Goal: Task Accomplishment & Management: Use online tool/utility

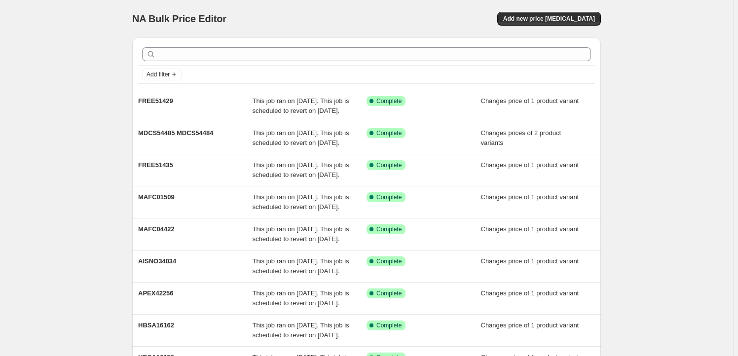
click at [600, 4] on div "NA Bulk Price Editor. This page is ready NA Bulk Price Editor Add new price [ME…" at bounding box center [366, 18] width 468 height 37
click at [572, 13] on button "Add new price [MEDICAL_DATA]" at bounding box center [549, 19] width 104 height 14
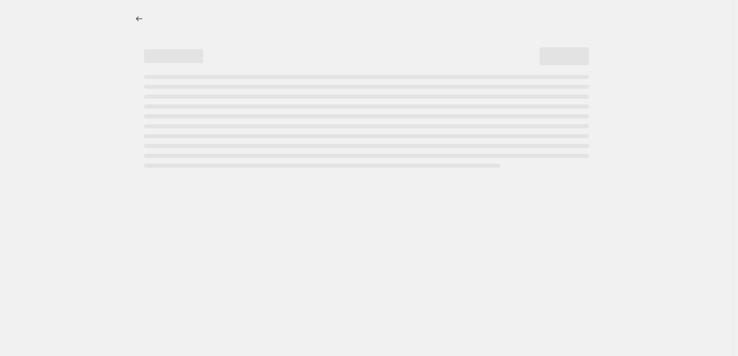
select select "percentage"
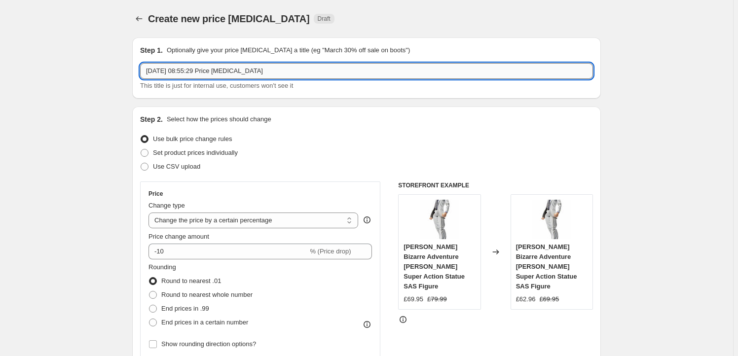
click at [277, 71] on input "[DATE] 08:55:29 Price [MEDICAL_DATA]" at bounding box center [366, 71] width 453 height 16
paste input "GSC66384"
type input "GSC66384"
click at [182, 149] on span "Set product prices individually" at bounding box center [195, 152] width 85 height 7
click at [141, 149] on input "Set product prices individually" at bounding box center [141, 149] width 0 height 0
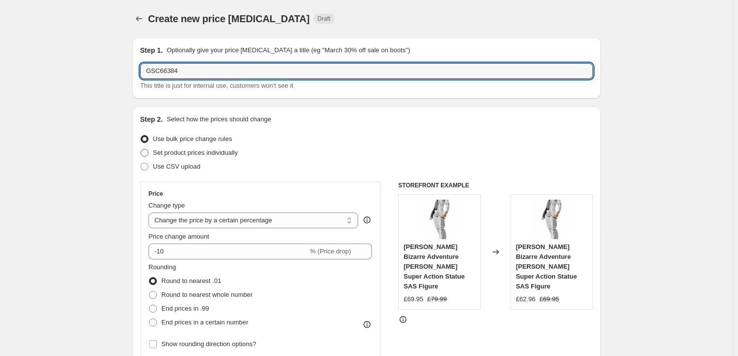
radio input "true"
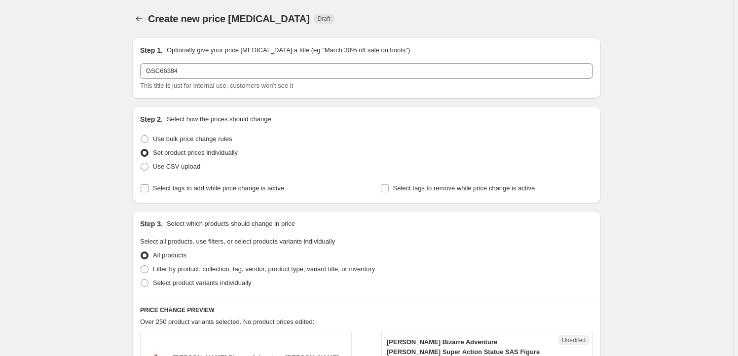
click at [195, 186] on span "Select tags to add while price change is active" at bounding box center [218, 187] width 131 height 7
click at [148, 186] on input "Select tags to add while price change is active" at bounding box center [145, 188] width 8 height 8
checkbox input "true"
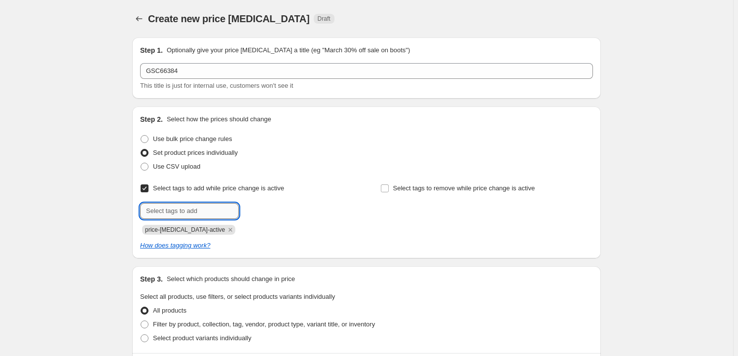
click at [196, 213] on input "text" at bounding box center [189, 211] width 99 height 16
type input "Milestone"
click at [249, 211] on b "Add" at bounding box center [252, 210] width 11 height 7
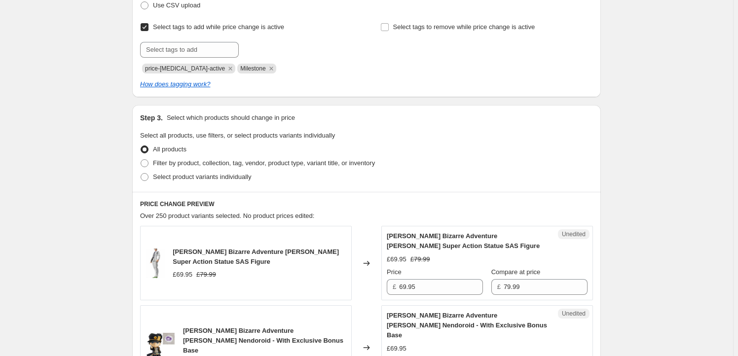
scroll to position [179, 0]
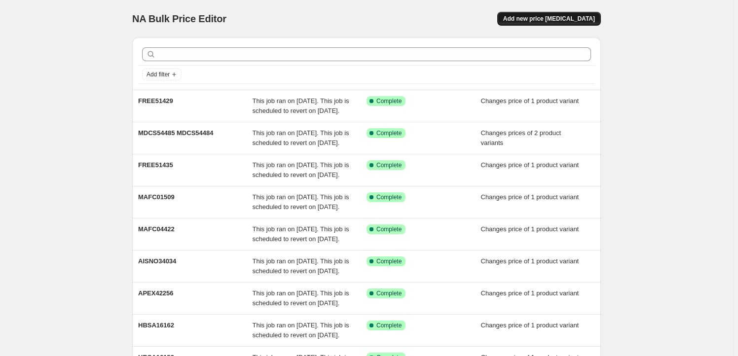
click at [542, 20] on span "Add new price [MEDICAL_DATA]" at bounding box center [549, 19] width 92 height 8
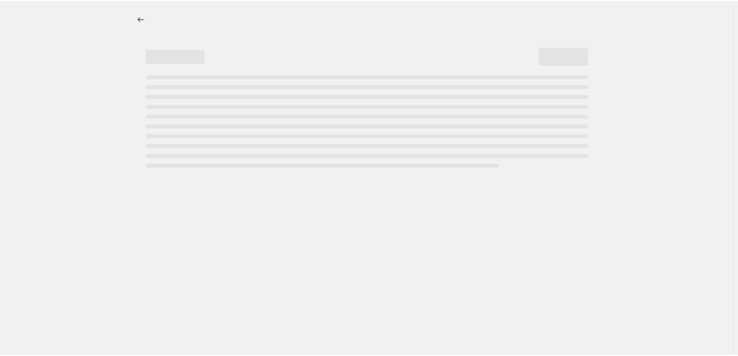
select select "percentage"
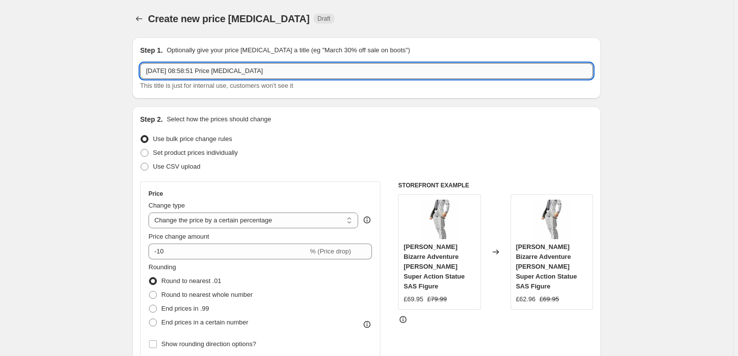
click at [212, 74] on input "[DATE] 08:58:51 Price [MEDICAL_DATA]" at bounding box center [366, 71] width 453 height 16
paste input "GSC66378"
type input "GSC66378"
click at [170, 154] on span "Set product prices individually" at bounding box center [195, 152] width 85 height 7
click at [141, 149] on input "Set product prices individually" at bounding box center [141, 149] width 0 height 0
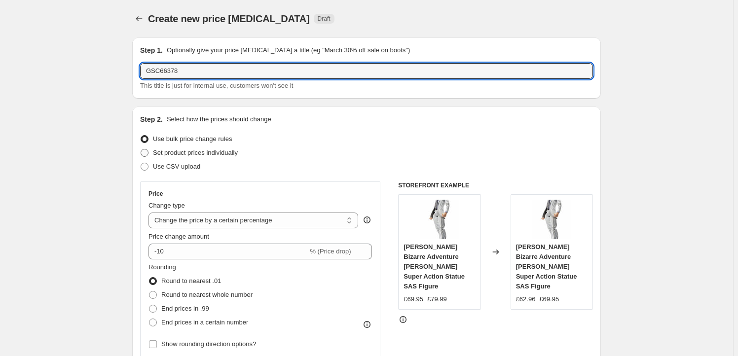
radio input "true"
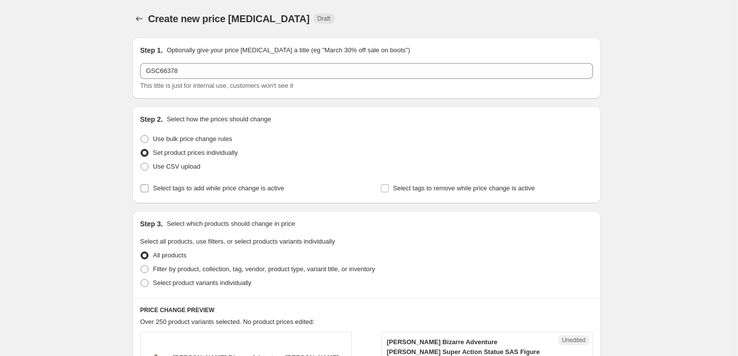
click at [174, 191] on span "Select tags to add while price change is active" at bounding box center [218, 187] width 131 height 7
click at [148, 191] on input "Select tags to add while price change is active" at bounding box center [145, 188] width 8 height 8
checkbox input "true"
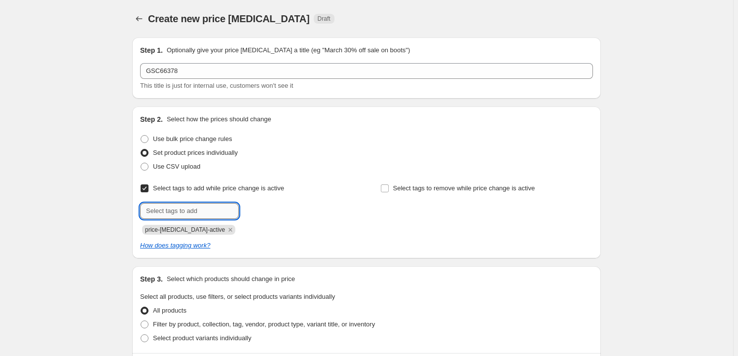
click at [174, 210] on input "text" at bounding box center [189, 211] width 99 height 16
type input "Milestone"
click at [271, 205] on button "Add Milestone" at bounding box center [267, 210] width 52 height 14
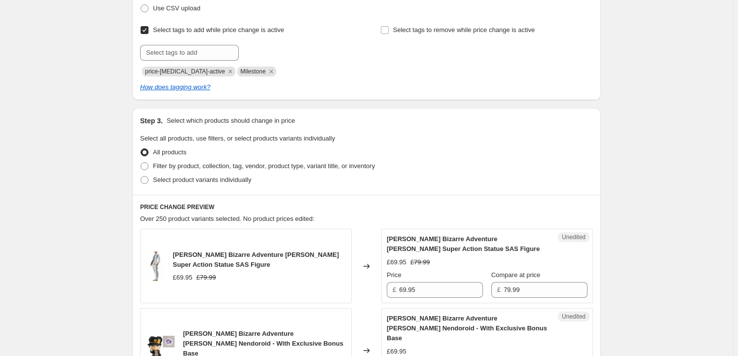
scroll to position [209, 0]
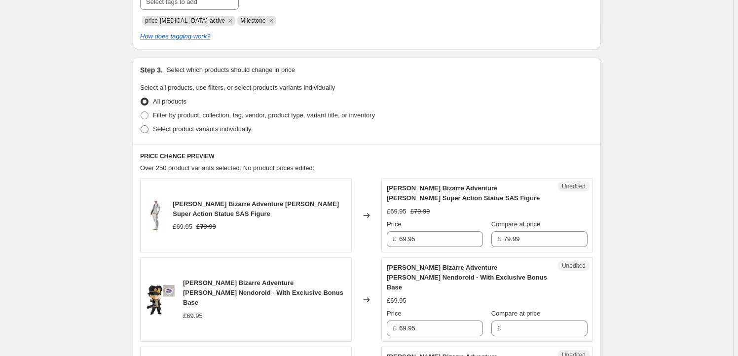
click at [194, 127] on span "Select product variants individually" at bounding box center [202, 128] width 98 height 7
click at [141, 126] on input "Select product variants individually" at bounding box center [141, 125] width 0 height 0
radio input "true"
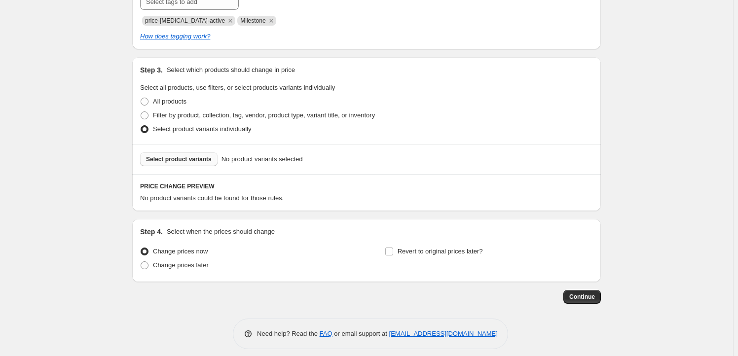
click at [183, 162] on span "Select product variants" at bounding box center [179, 159] width 66 height 8
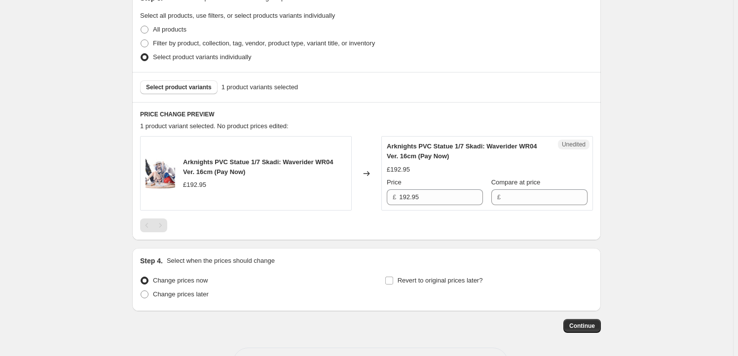
scroll to position [317, 0]
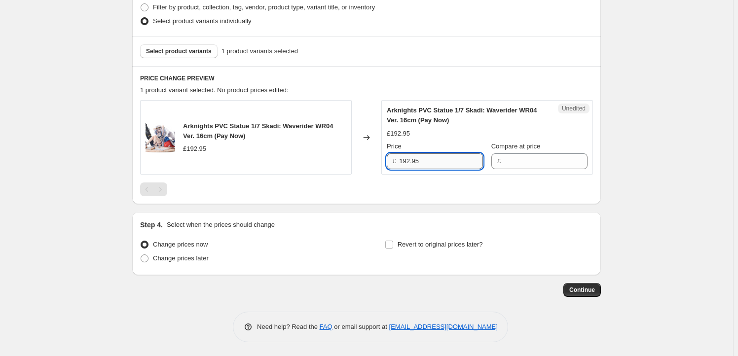
click at [424, 163] on input "192.95" at bounding box center [441, 161] width 84 height 16
type input "192.95"
click at [518, 161] on input "Compare at price" at bounding box center [545, 161] width 84 height 16
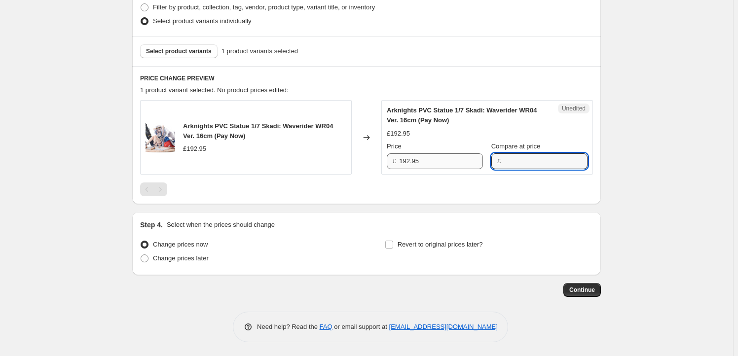
paste input "192.95"
type input "192.95"
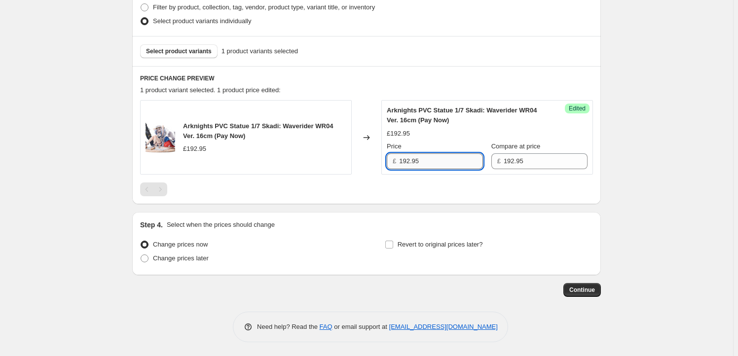
drag, startPoint x: 412, startPoint y: 159, endPoint x: 404, endPoint y: 160, distance: 7.4
click at [404, 160] on input "192.95" at bounding box center [441, 161] width 84 height 16
type input "184.95"
click at [430, 251] on div "Revert to original prices later?" at bounding box center [489, 253] width 208 height 30
click at [429, 244] on span "Revert to original prices later?" at bounding box center [439, 244] width 85 height 7
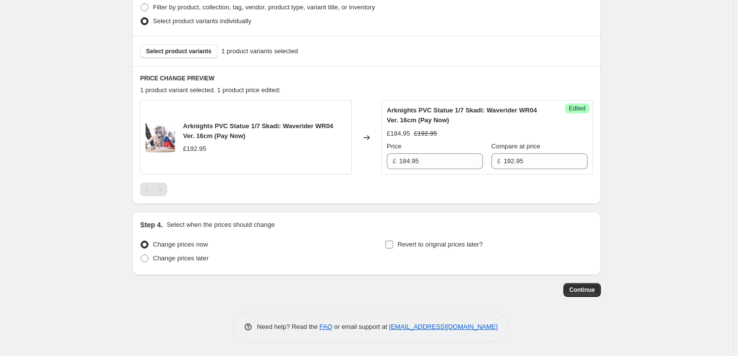
click at [393, 244] on input "Revert to original prices later?" at bounding box center [389, 245] width 8 height 8
checkbox input "true"
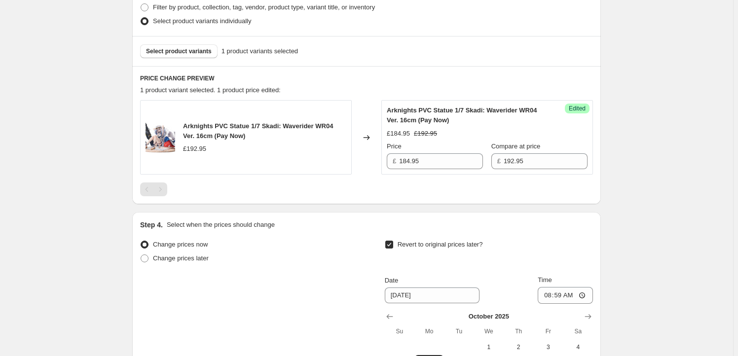
scroll to position [466, 0]
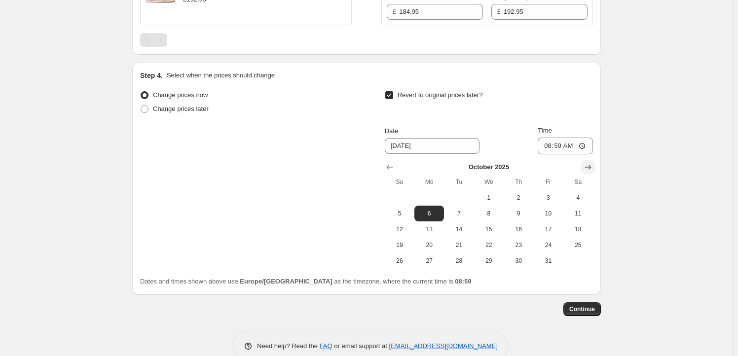
click at [595, 171] on button "Show next month, November 2025" at bounding box center [588, 167] width 14 height 14
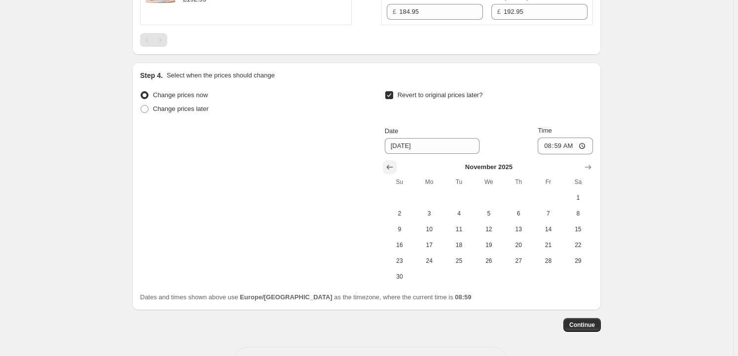
click at [393, 167] on icon "Show previous month, October 2025" at bounding box center [390, 167] width 10 height 10
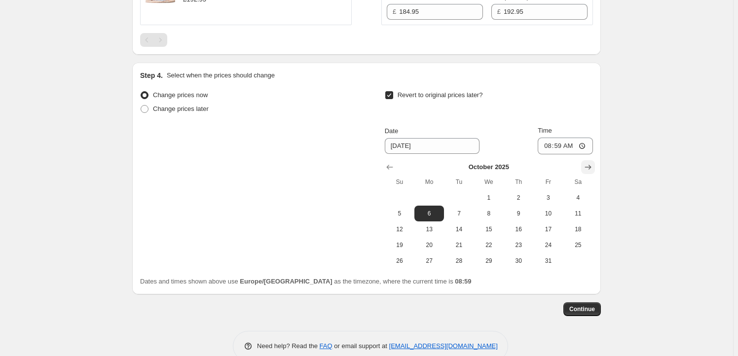
click at [595, 167] on button "Show next month, November 2025" at bounding box center [588, 167] width 14 height 14
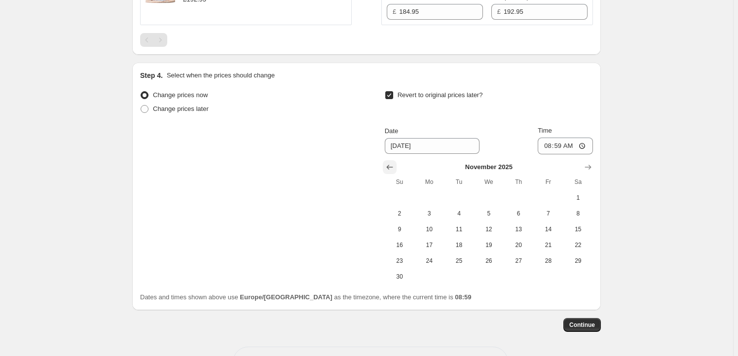
click at [387, 168] on icon "Show previous month, October 2025" at bounding box center [390, 167] width 10 height 10
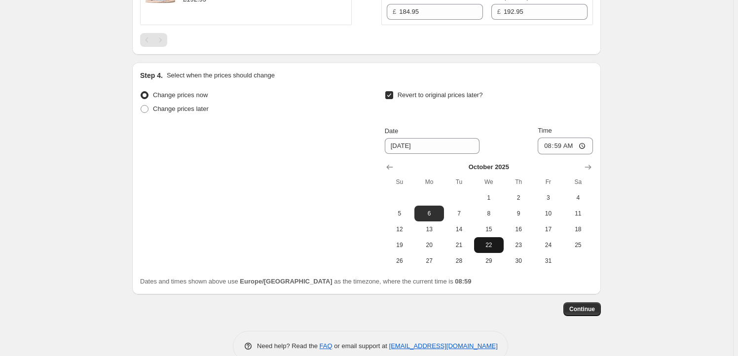
click at [493, 242] on span "22" at bounding box center [489, 245] width 22 height 8
type input "10/22/2025"
click at [562, 142] on input "08:59" at bounding box center [564, 146] width 55 height 17
type input "23:59"
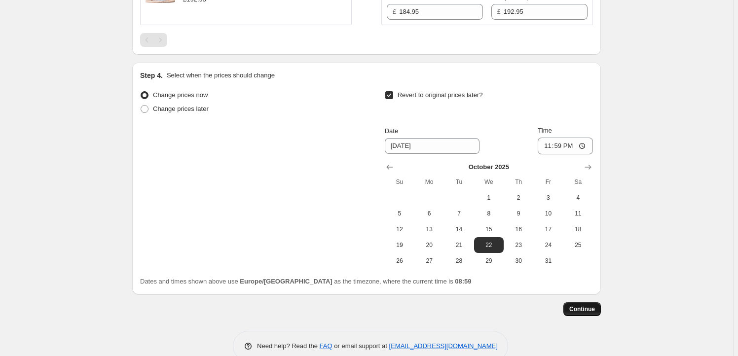
click at [578, 313] on button "Continue" at bounding box center [581, 309] width 37 height 14
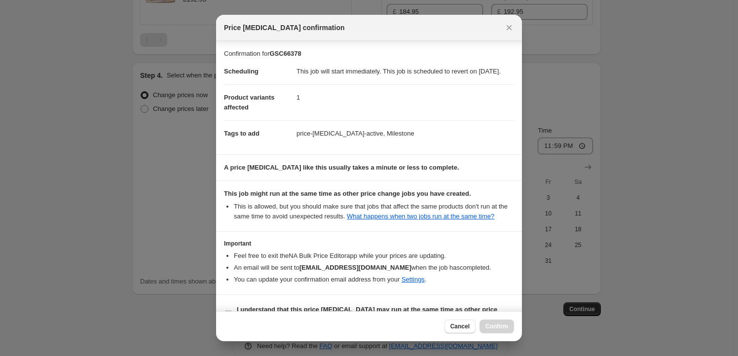
scroll to position [32, 0]
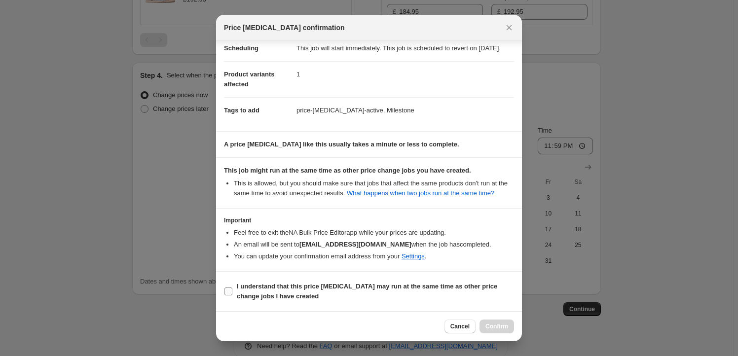
click at [362, 284] on b "I understand that this price change job may run at the same time as other price…" at bounding box center [367, 291] width 260 height 17
click at [232, 287] on input "I understand that this price change job may run at the same time as other price…" at bounding box center [228, 291] width 8 height 8
checkbox input "true"
click at [497, 330] on span "Confirm" at bounding box center [496, 326] width 23 height 8
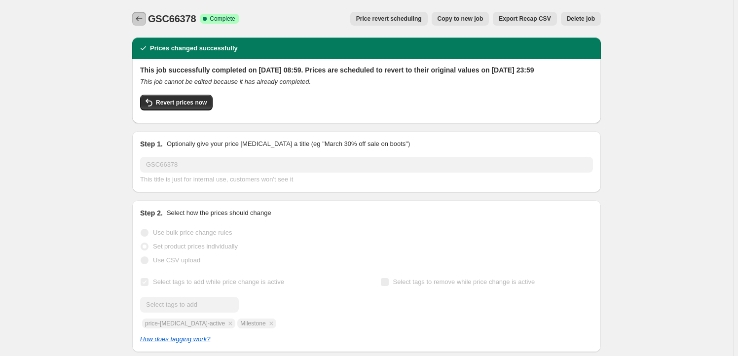
click at [136, 16] on button "Price change jobs" at bounding box center [139, 19] width 14 height 14
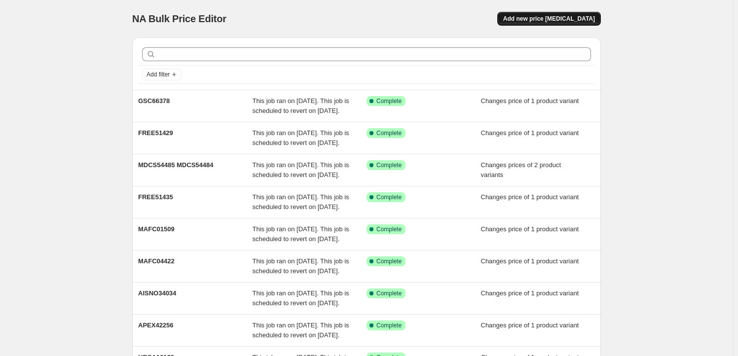
click at [549, 22] on span "Add new price [MEDICAL_DATA]" at bounding box center [549, 19] width 92 height 8
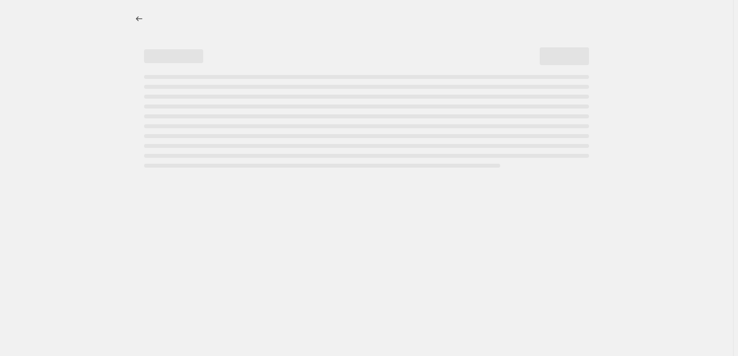
select select "percentage"
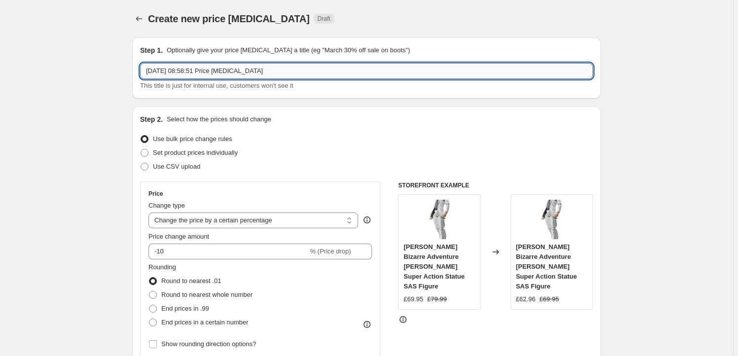
click at [280, 71] on input "29 Sept 2025, 08:58:51 Price change job" at bounding box center [366, 71] width 453 height 16
paste input "KAD03912"
type input "KAD03912"
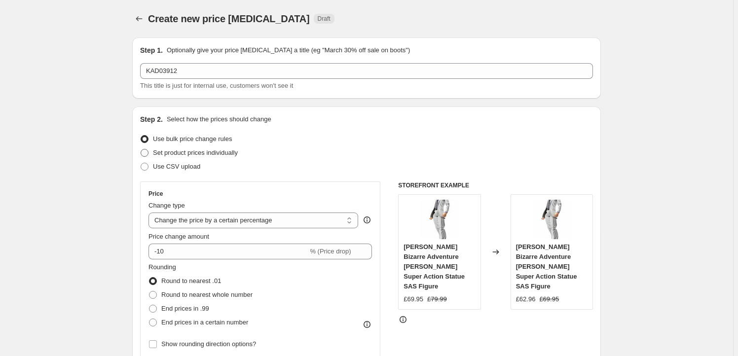
click at [195, 153] on span "Set product prices individually" at bounding box center [195, 152] width 85 height 7
click at [141, 149] on input "Set product prices individually" at bounding box center [141, 149] width 0 height 0
radio input "true"
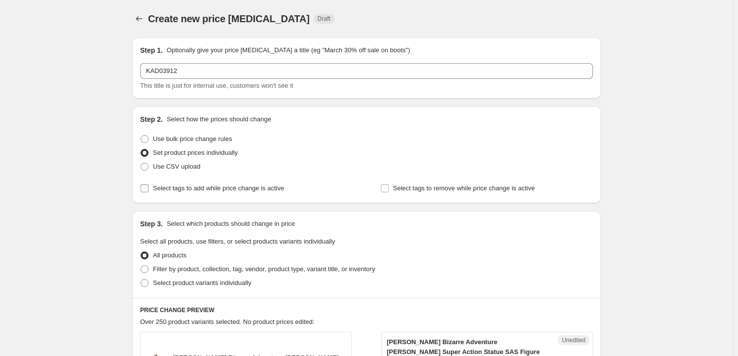
click at [190, 189] on span "Select tags to add while price change is active" at bounding box center [218, 187] width 131 height 7
click at [148, 189] on input "Select tags to add while price change is active" at bounding box center [145, 188] width 8 height 8
checkbox input "true"
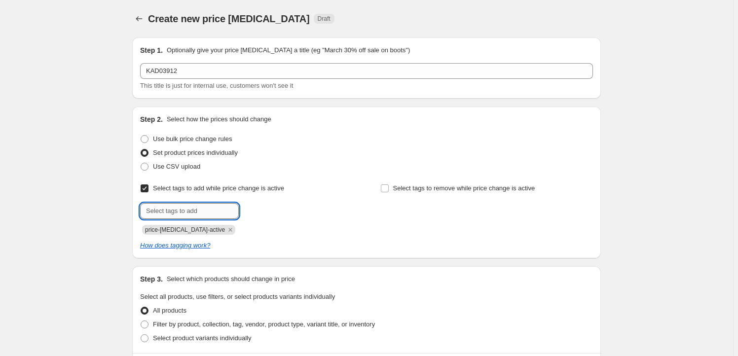
click at [185, 209] on input "text" at bounding box center [189, 211] width 99 height 16
type input "Milestone"
click at [267, 208] on span "Milestone" at bounding box center [273, 210] width 27 height 7
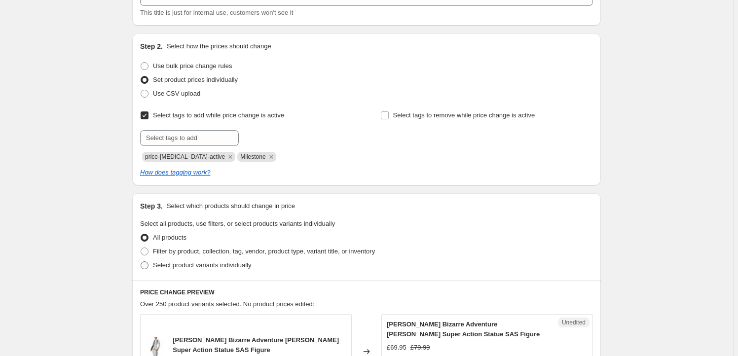
scroll to position [149, 0]
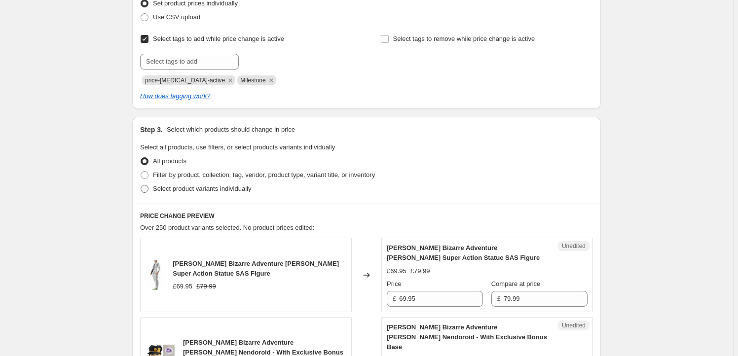
click at [194, 190] on span "Select product variants individually" at bounding box center [202, 188] width 98 height 7
click at [141, 185] on input "Select product variants individually" at bounding box center [141, 185] width 0 height 0
radio input "true"
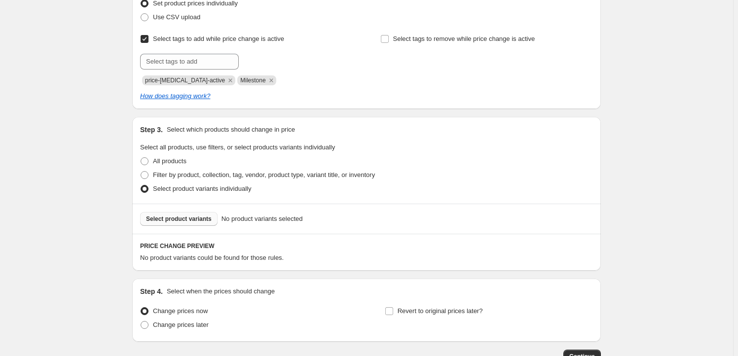
click at [205, 221] on span "Select product variants" at bounding box center [179, 219] width 66 height 8
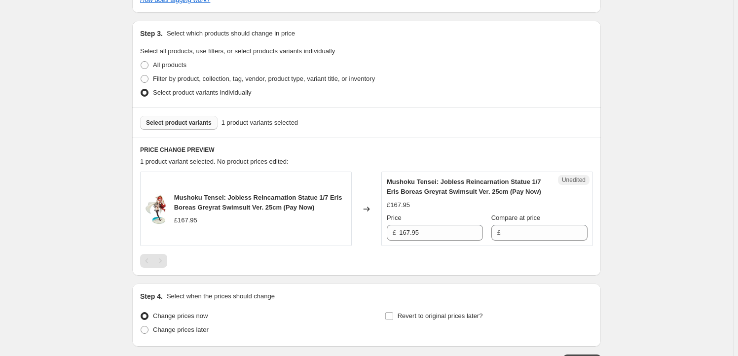
scroll to position [269, 0]
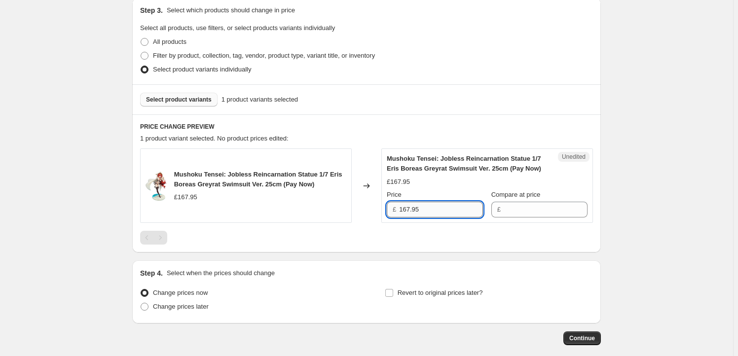
click at [435, 210] on input "167.95" at bounding box center [441, 210] width 84 height 16
type input "167.95"
click at [527, 208] on input "Compare at price" at bounding box center [545, 210] width 84 height 16
paste input "167.95"
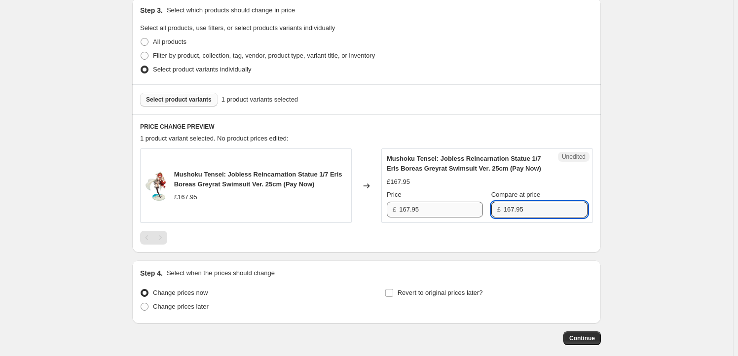
type input "167.95"
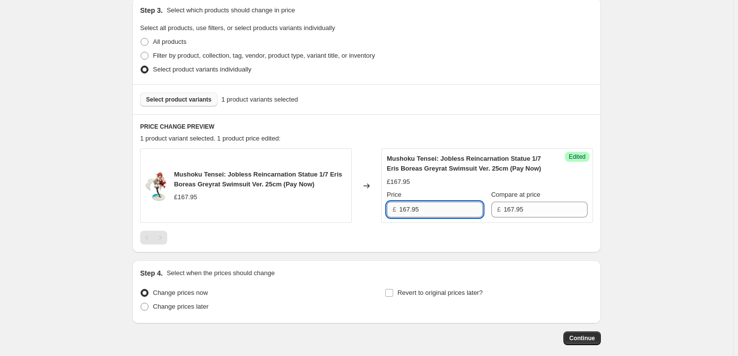
click at [409, 210] on input "167.95" at bounding box center [441, 210] width 84 height 16
type input "162.95"
click at [436, 295] on span "Revert to original prices later?" at bounding box center [439, 292] width 85 height 7
click at [393, 295] on input "Revert to original prices later?" at bounding box center [389, 293] width 8 height 8
checkbox input "true"
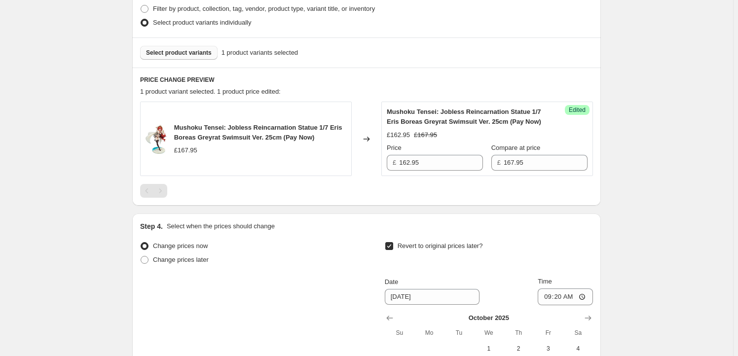
scroll to position [388, 0]
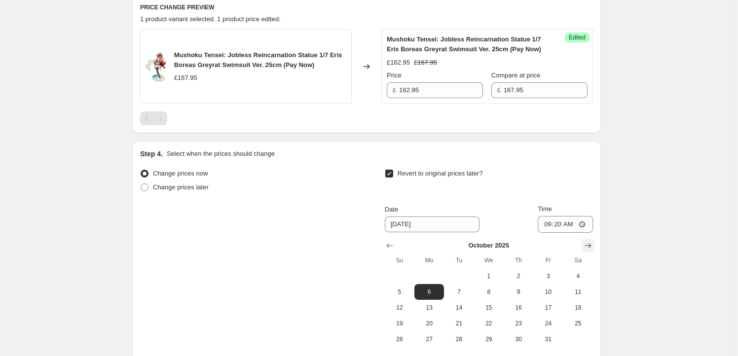
click at [588, 248] on icon "Show next month, November 2025" at bounding box center [588, 246] width 10 height 10
click at [394, 246] on icon "Show previous month, October 2025" at bounding box center [390, 246] width 10 height 10
click at [490, 336] on span "29" at bounding box center [489, 339] width 22 height 8
type input "10/29/2025"
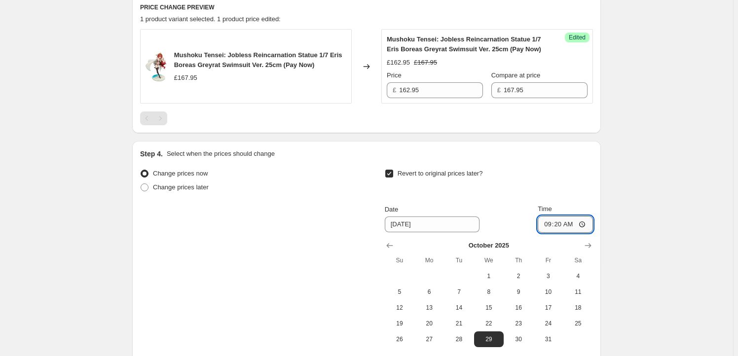
click at [561, 225] on input "09:20" at bounding box center [564, 224] width 55 height 17
type input "23:59"
click at [670, 209] on div "Create new price change job. This page is ready Create new price change job Dra…" at bounding box center [366, 33] width 733 height 843
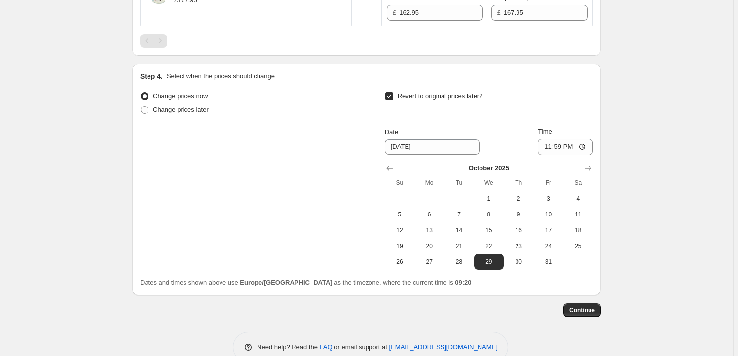
scroll to position [486, 0]
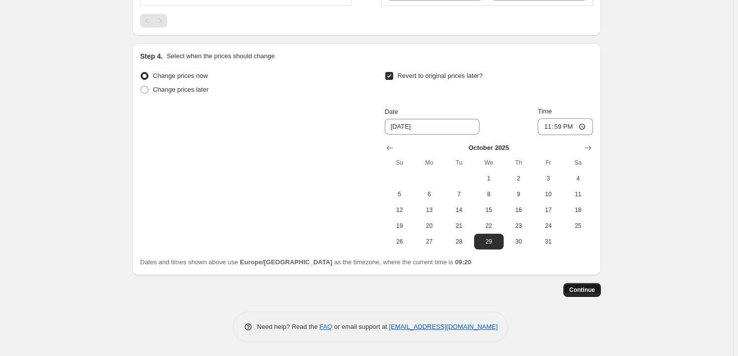
click at [584, 289] on span "Continue" at bounding box center [582, 290] width 26 height 8
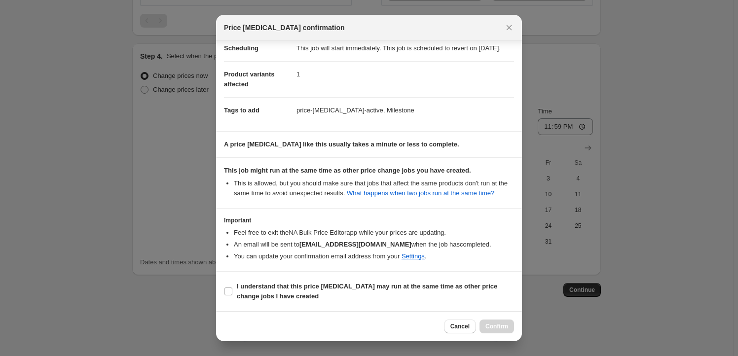
scroll to position [32, 0]
click at [273, 289] on b "I understand that this price change job may run at the same time as other price…" at bounding box center [367, 291] width 260 height 17
click at [232, 289] on input "I understand that this price change job may run at the same time as other price…" at bounding box center [228, 291] width 8 height 8
checkbox input "true"
click at [492, 320] on button "Confirm" at bounding box center [496, 327] width 35 height 14
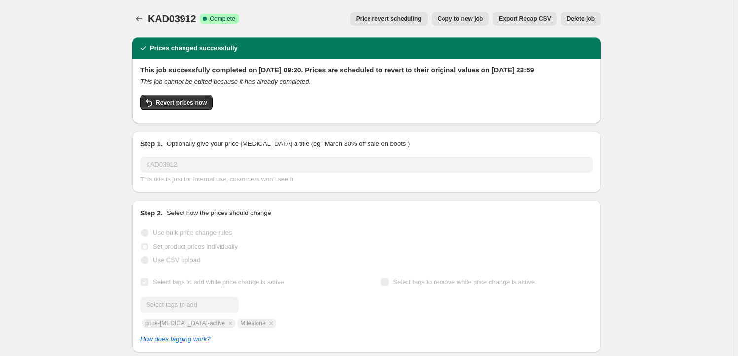
click at [467, 16] on span "Copy to new job" at bounding box center [460, 19] width 46 height 8
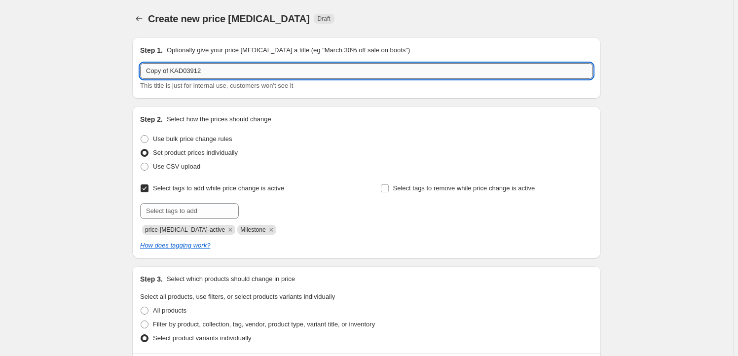
click at [219, 72] on input "Copy of KAD03912" at bounding box center [366, 71] width 453 height 16
paste input "DAKO3735"
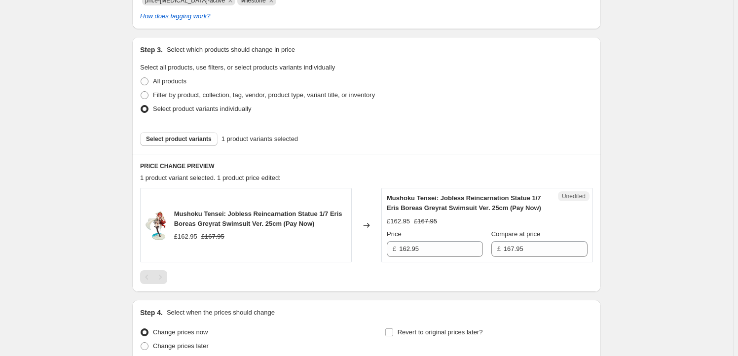
scroll to position [239, 0]
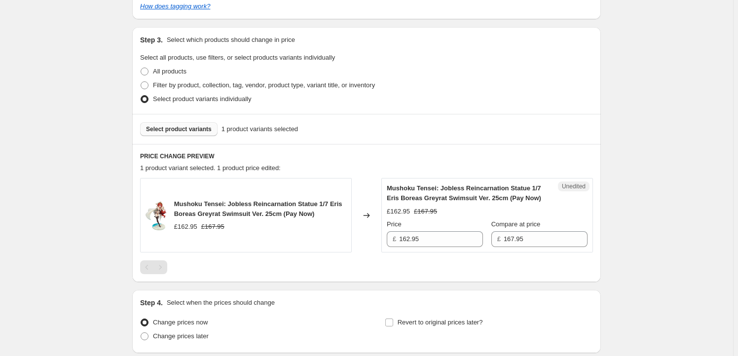
type input "DAKO37352"
click at [188, 128] on span "Select product variants" at bounding box center [179, 129] width 66 height 8
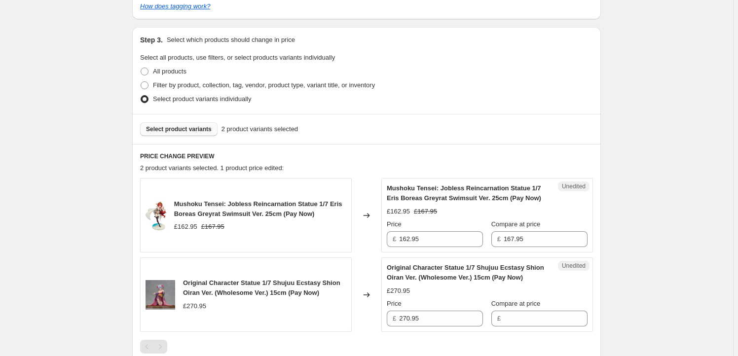
click at [185, 201] on span "Mushoku Tensei: Jobless Reincarnation Statue 1/7 Eris Boreas Greyrat Swimsuit V…" at bounding box center [258, 208] width 168 height 17
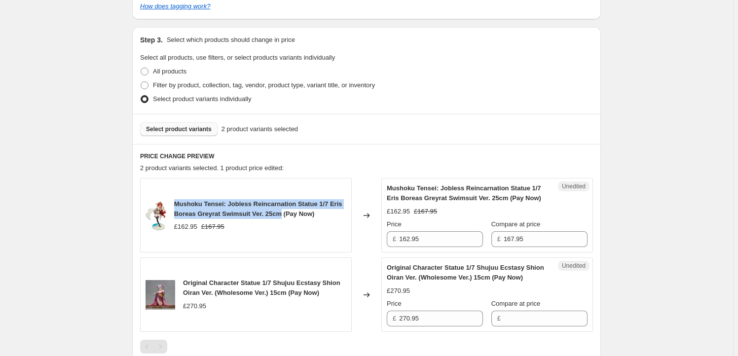
drag, startPoint x: 185, startPoint y: 201, endPoint x: 275, endPoint y: 213, distance: 90.5
click at [275, 213] on span "Mushoku Tensei: Jobless Reincarnation Statue 1/7 Eris Boreas Greyrat Swimsuit V…" at bounding box center [258, 208] width 168 height 17
copy span "Mushoku Tensei: Jobless Reincarnation Statue 1/7 Eris Boreas Greyrat Swimsuit V…"
click at [186, 124] on button "Select product variants" at bounding box center [178, 129] width 77 height 14
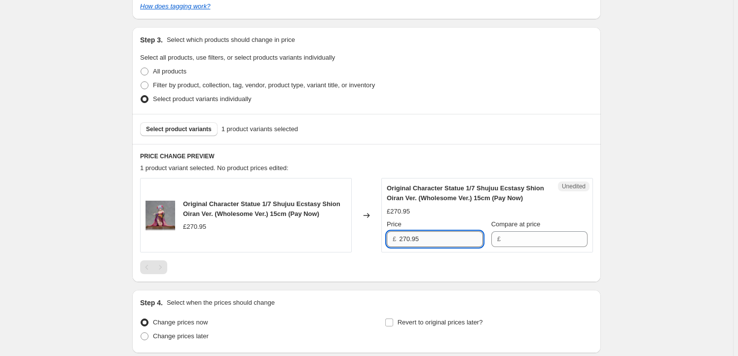
click at [426, 238] on input "270.95" at bounding box center [441, 239] width 84 height 16
type input "270.95"
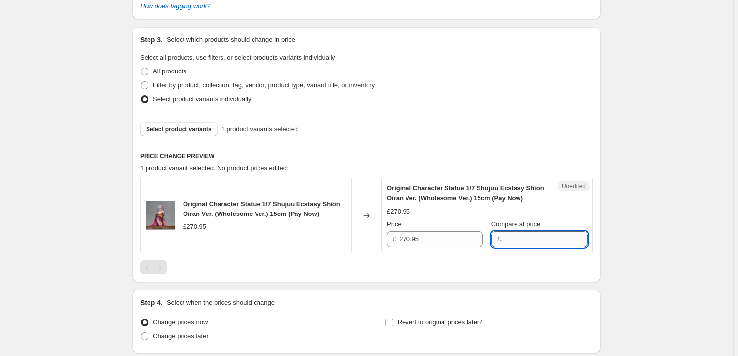
click at [520, 242] on input "Compare at price" at bounding box center [545, 239] width 84 height 16
paste input "270.95"
type input "270.95"
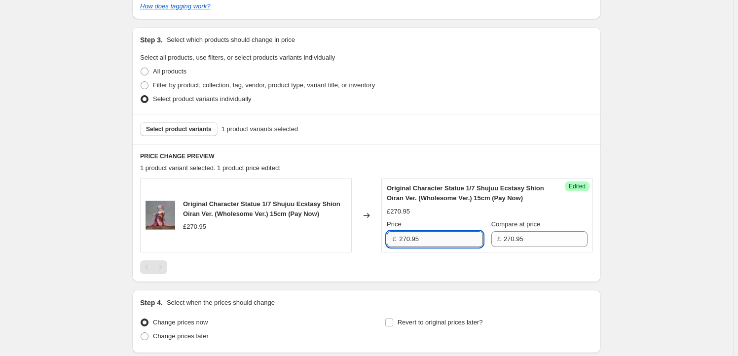
drag, startPoint x: 410, startPoint y: 239, endPoint x: 404, endPoint y: 241, distance: 5.6
click at [404, 241] on input "270.95" at bounding box center [441, 239] width 84 height 16
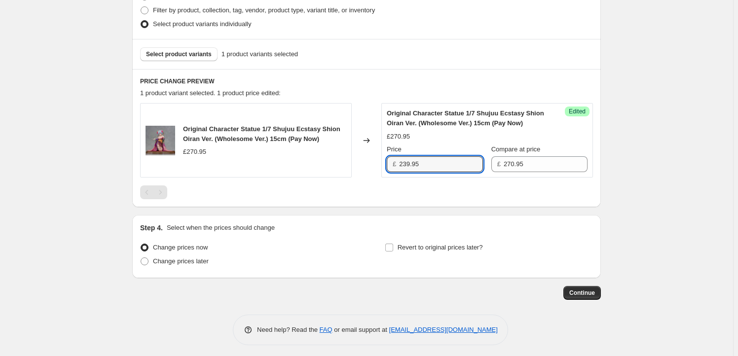
scroll to position [317, 0]
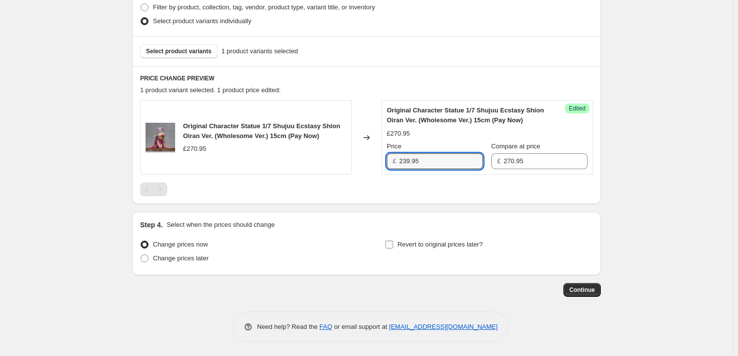
type input "239.95"
click at [417, 244] on span "Revert to original prices later?" at bounding box center [439, 244] width 85 height 7
click at [393, 244] on input "Revert to original prices later?" at bounding box center [389, 245] width 8 height 8
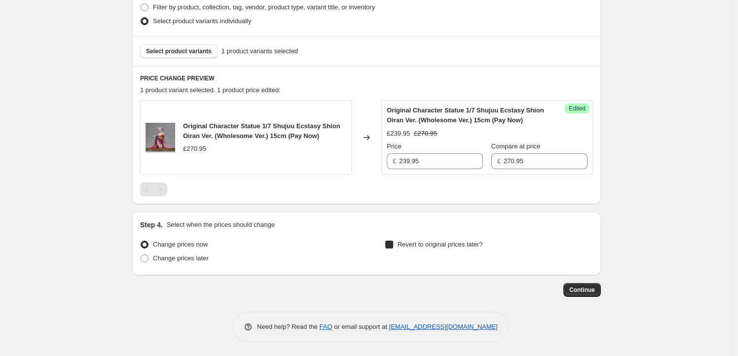
checkbox input "true"
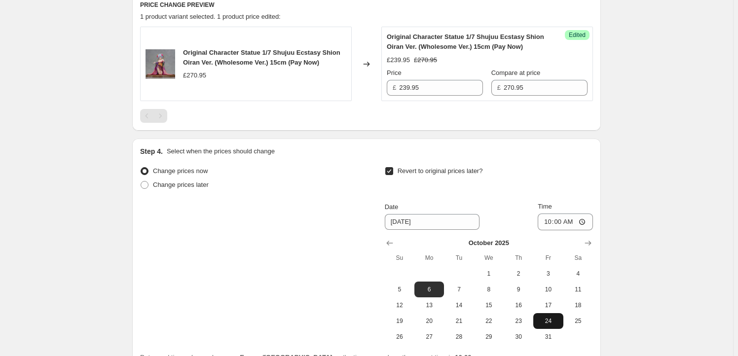
scroll to position [486, 0]
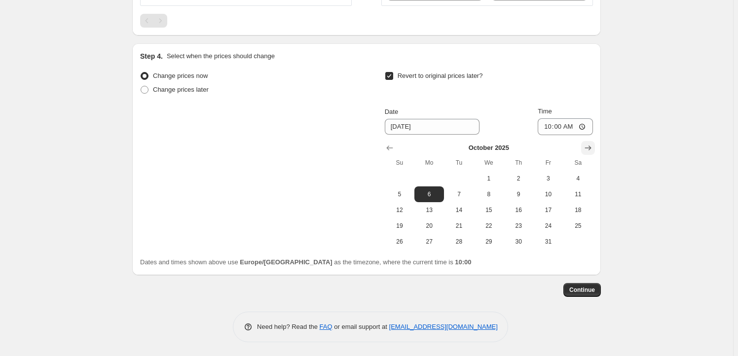
click at [586, 148] on icon "Show next month, November 2025" at bounding box center [588, 148] width 10 height 10
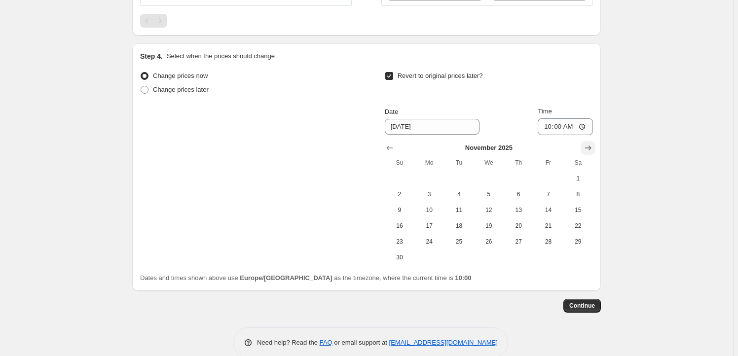
click at [586, 148] on icon "Show next month, December 2025" at bounding box center [588, 148] width 10 height 10
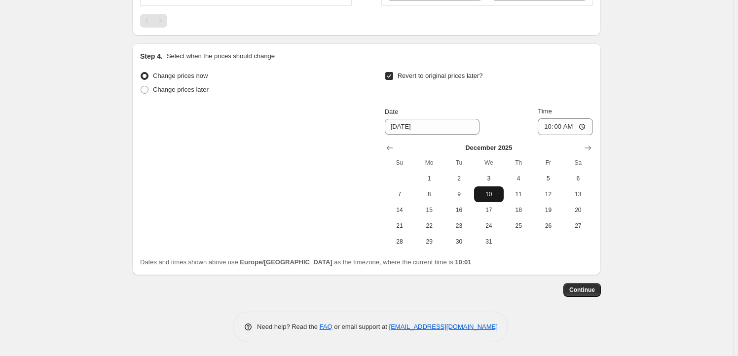
click at [497, 193] on span "10" at bounding box center [489, 194] width 22 height 8
type input "12/10/2025"
click at [563, 127] on input "10:00" at bounding box center [564, 126] width 55 height 17
type input "23:59"
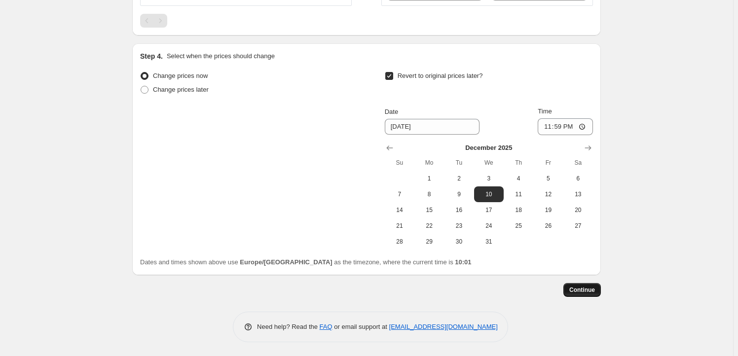
click at [583, 290] on span "Continue" at bounding box center [582, 290] width 26 height 8
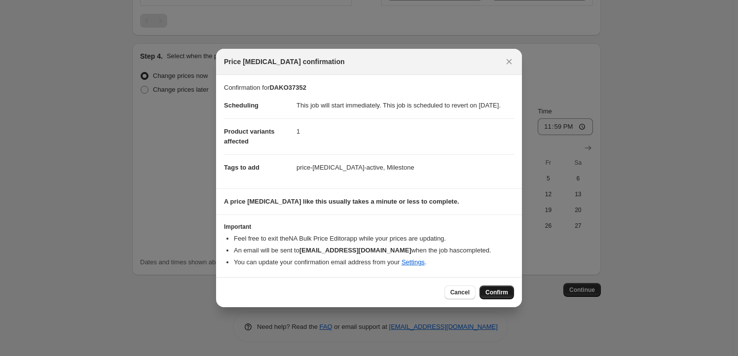
click at [504, 296] on span "Confirm" at bounding box center [496, 292] width 23 height 8
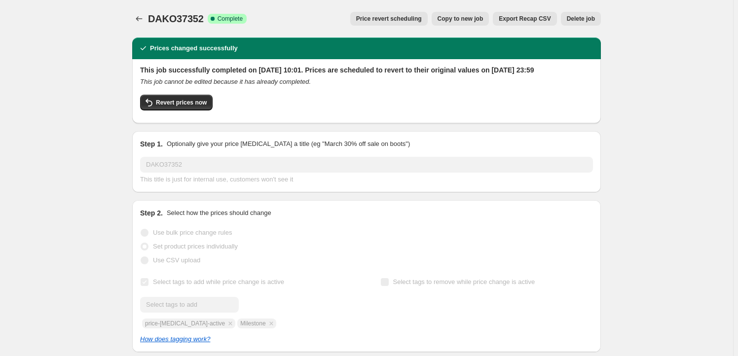
click at [455, 19] on span "Copy to new job" at bounding box center [460, 19] width 46 height 8
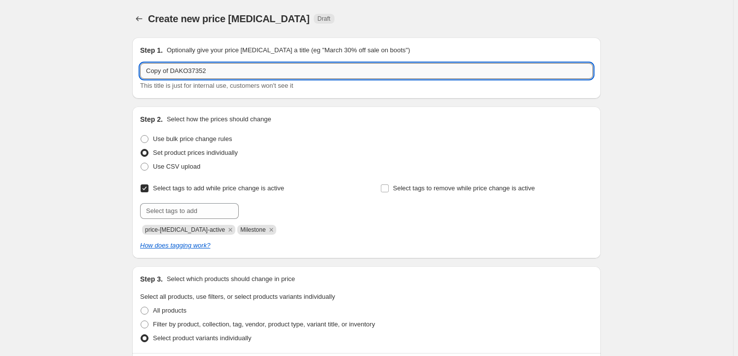
click at [224, 73] on input "Copy of DAKO37352" at bounding box center [366, 71] width 453 height 16
paste input "DAKO37349"
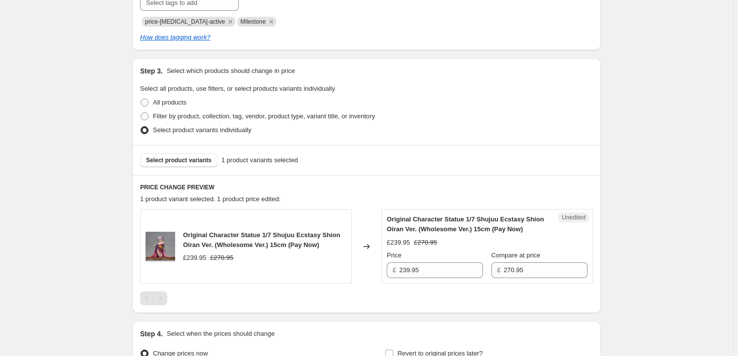
scroll to position [209, 0]
type input "DAKO37349"
click at [183, 160] on span "Select product variants" at bounding box center [179, 159] width 66 height 8
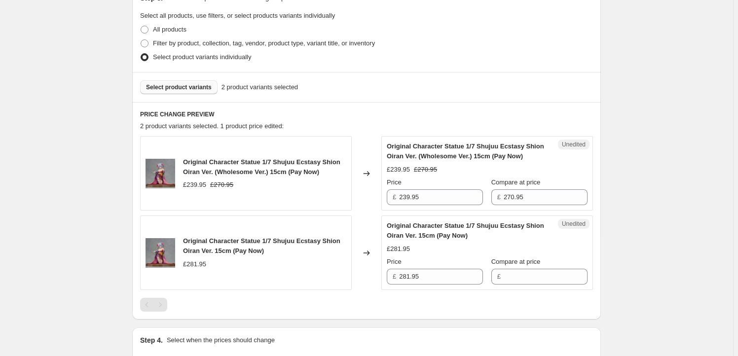
scroll to position [298, 0]
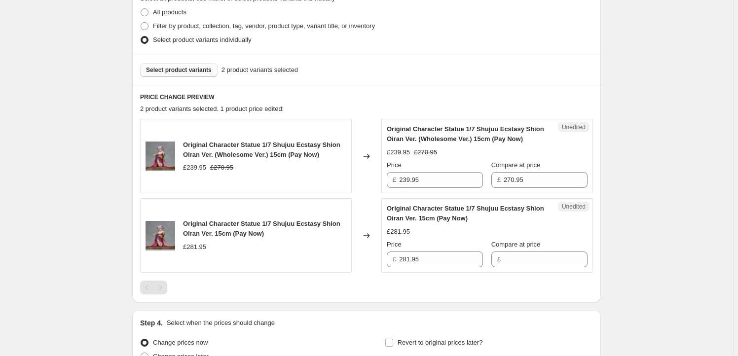
click at [194, 142] on span "Original Character Statue 1/7 Shujuu Ecstasy Shion Oiran Ver. (Wholesome Ver.) …" at bounding box center [261, 149] width 157 height 17
drag, startPoint x: 194, startPoint y: 142, endPoint x: 274, endPoint y: 155, distance: 80.9
click at [274, 155] on span "Original Character Statue 1/7 Shujuu Ecstasy Shion Oiran Ver. (Wholesome Ver.) …" at bounding box center [261, 149] width 157 height 17
copy span "Original Character Statue 1/7 Shujuu Ecstasy Shion Oiran Ver. (Wholesome Ver.) …"
click at [188, 72] on span "Select product variants" at bounding box center [179, 70] width 66 height 8
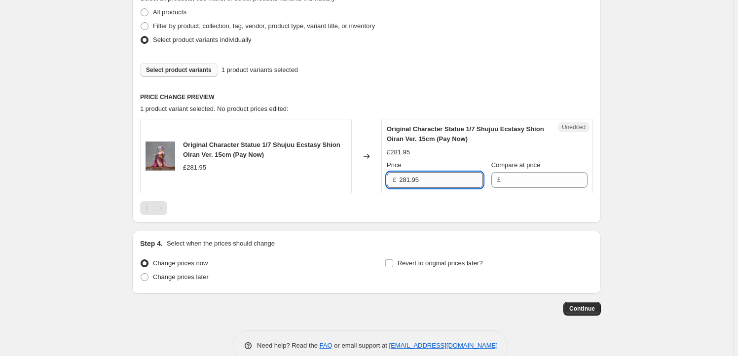
click at [438, 185] on input "281.95" at bounding box center [441, 180] width 84 height 16
type input "281.95"
click at [529, 178] on input "Compare at price" at bounding box center [545, 180] width 84 height 16
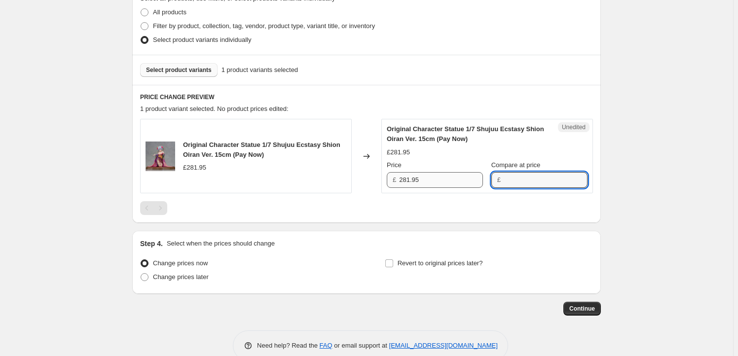
paste input "281.95"
type input "281.95"
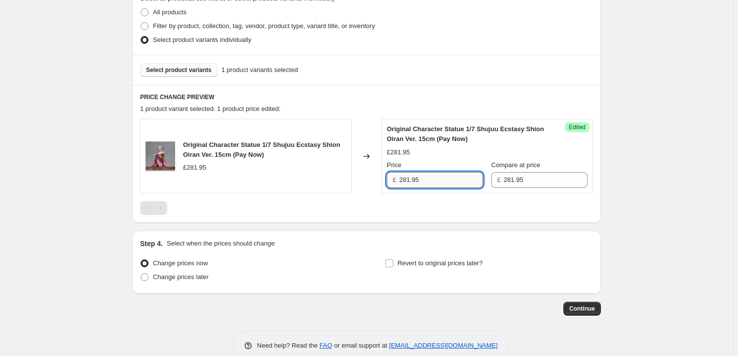
click at [432, 178] on input "281.95" at bounding box center [441, 180] width 84 height 16
drag, startPoint x: 409, startPoint y: 179, endPoint x: 403, endPoint y: 178, distance: 5.4
click at [403, 178] on input "281.95" at bounding box center [441, 180] width 84 height 16
type input "251.95"
click at [396, 267] on label "Revert to original prices later?" at bounding box center [434, 263] width 98 height 14
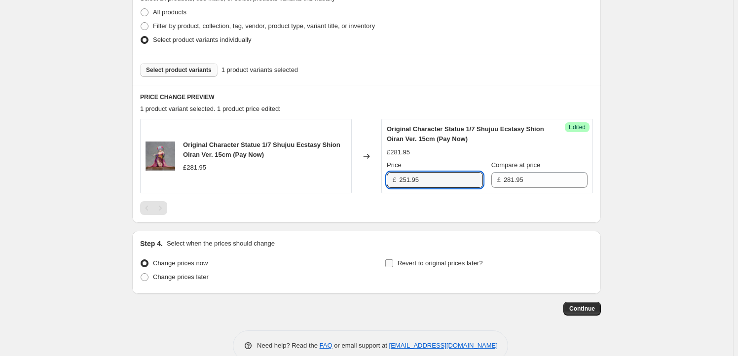
click at [393, 267] on input "Revert to original prices later?" at bounding box center [389, 263] width 8 height 8
checkbox input "true"
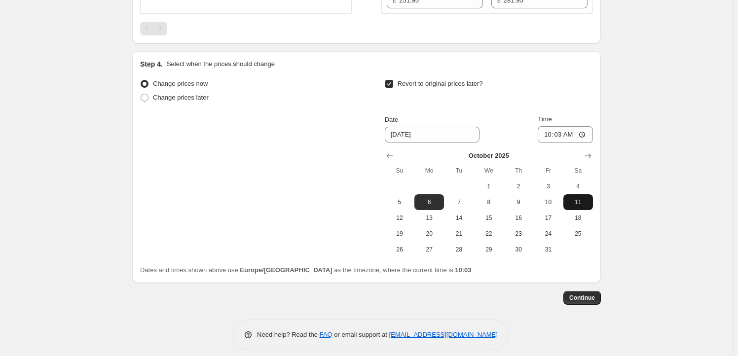
scroll to position [478, 0]
click at [590, 151] on icon "Show next month, November 2025" at bounding box center [588, 156] width 10 height 10
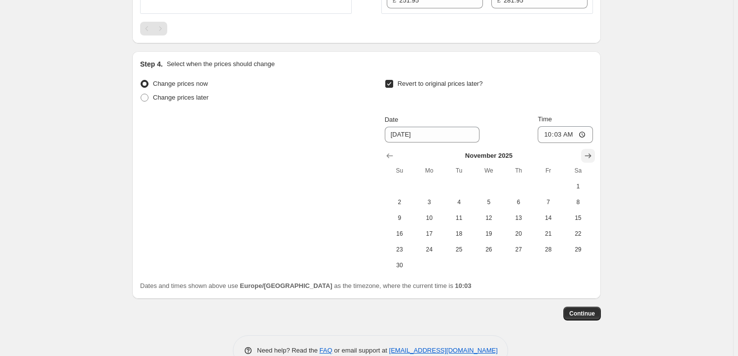
click at [593, 155] on icon "Show next month, December 2025" at bounding box center [588, 156] width 10 height 10
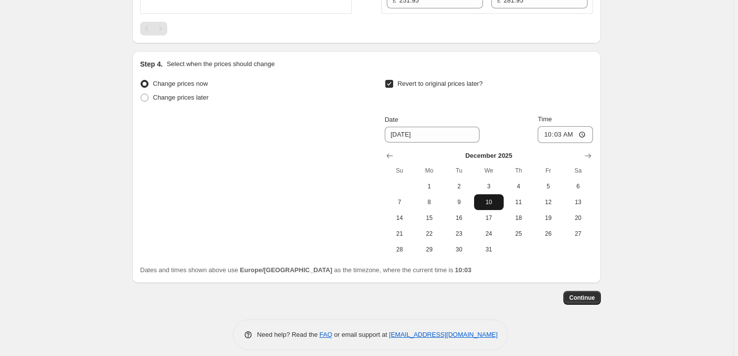
click at [493, 207] on button "10" at bounding box center [489, 202] width 30 height 16
type input "12/10/2025"
click at [562, 134] on input "10:03" at bounding box center [564, 134] width 55 height 17
type input "23:59"
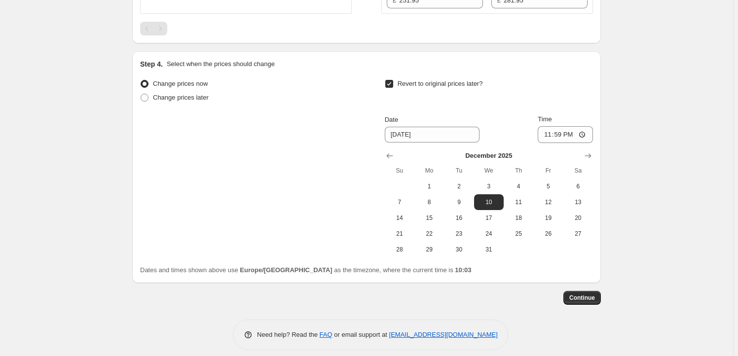
click at [587, 295] on span "Continue" at bounding box center [582, 298] width 26 height 8
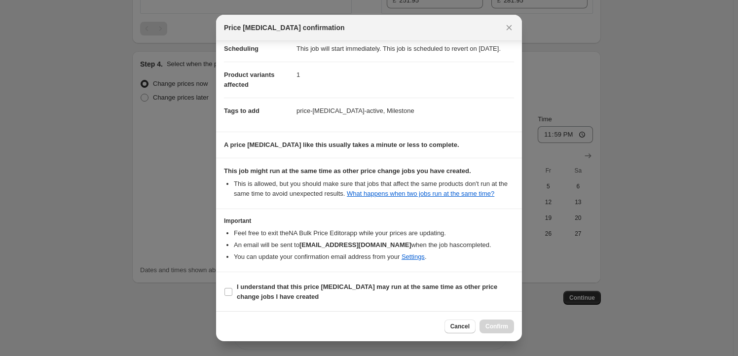
scroll to position [32, 0]
click at [278, 288] on b "I understand that this price change job may run at the same time as other price…" at bounding box center [367, 291] width 260 height 17
click at [232, 288] on input "I understand that this price change job may run at the same time as other price…" at bounding box center [228, 291] width 8 height 8
checkbox input "true"
click at [510, 327] on button "Confirm" at bounding box center [496, 327] width 35 height 14
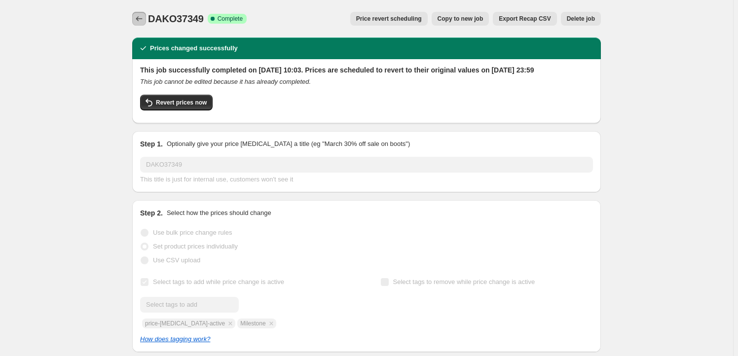
click at [138, 21] on icon "Price change jobs" at bounding box center [139, 19] width 10 height 10
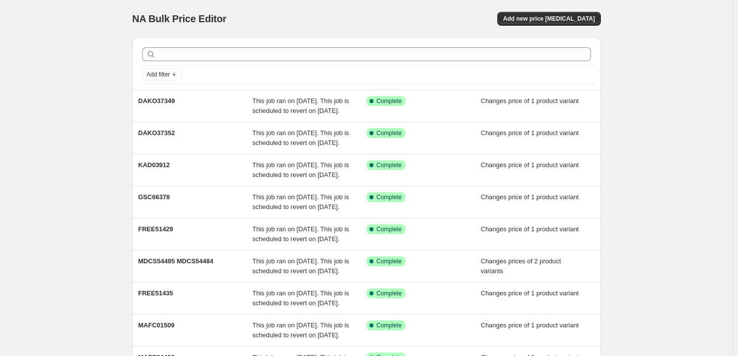
click at [551, 9] on div "NA Bulk Price Editor. This page is ready NA Bulk Price Editor Add new price [ME…" at bounding box center [366, 18] width 468 height 37
click at [551, 19] on span "Add new price [MEDICAL_DATA]" at bounding box center [549, 19] width 92 height 8
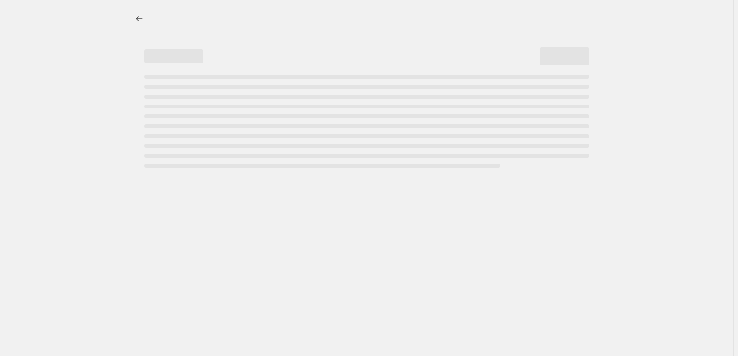
select select "percentage"
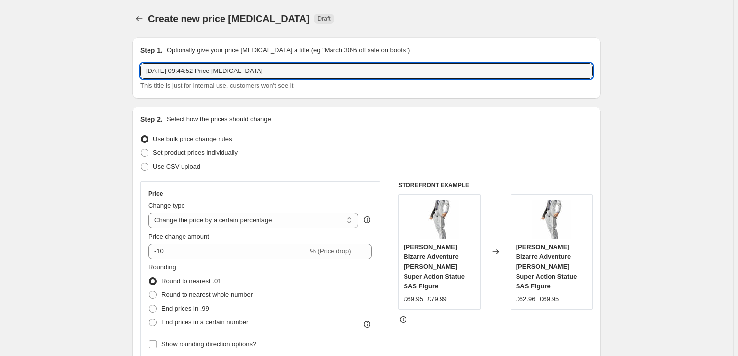
drag, startPoint x: 230, startPoint y: 71, endPoint x: 223, endPoint y: 80, distance: 11.8
click at [230, 71] on input "29 Sept 2025, 09:44:52 Price change job" at bounding box center [366, 71] width 453 height 16
paste input "KAD40574"
type input "KAD40574"
click at [174, 154] on span "Set product prices individually" at bounding box center [195, 152] width 85 height 7
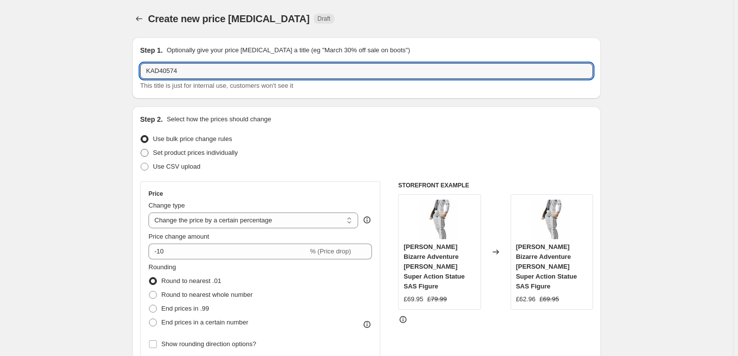
click at [141, 149] on input "Set product prices individually" at bounding box center [141, 149] width 0 height 0
radio input "true"
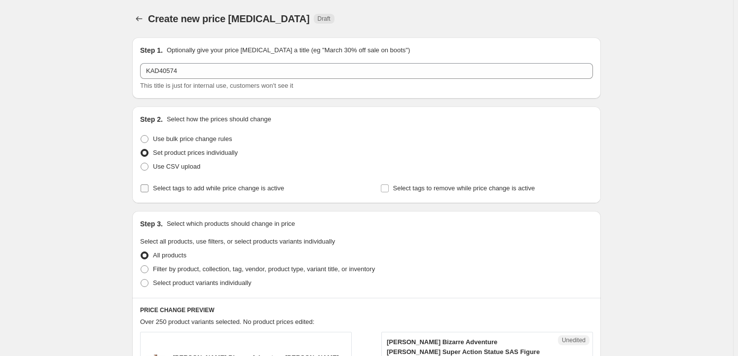
click at [196, 192] on span "Select tags to add while price change is active" at bounding box center [218, 187] width 131 height 7
click at [148, 192] on input "Select tags to add while price change is active" at bounding box center [145, 188] width 8 height 8
checkbox input "true"
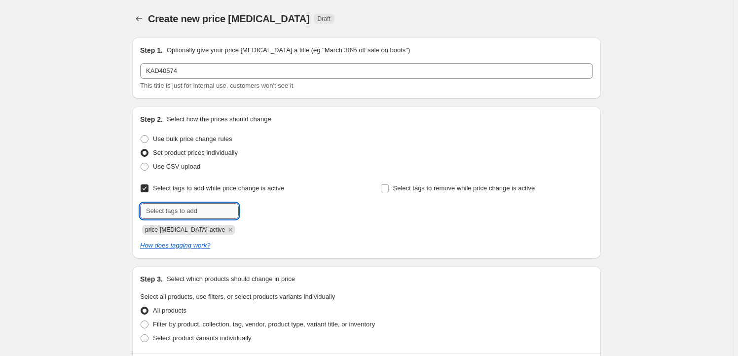
click at [197, 209] on input "text" at bounding box center [189, 211] width 99 height 16
type input "Milestone"
click at [256, 215] on button "Add Milestone" at bounding box center [267, 210] width 52 height 14
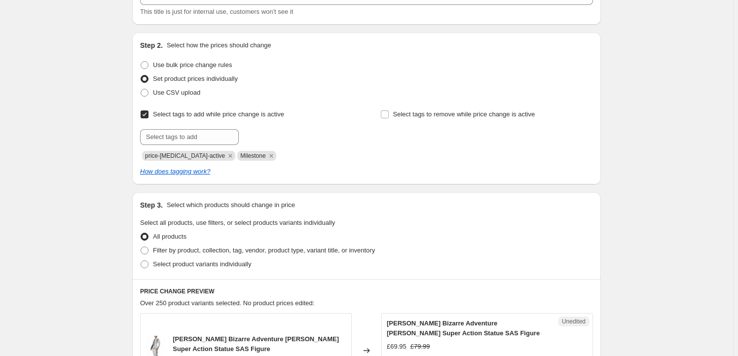
scroll to position [149, 0]
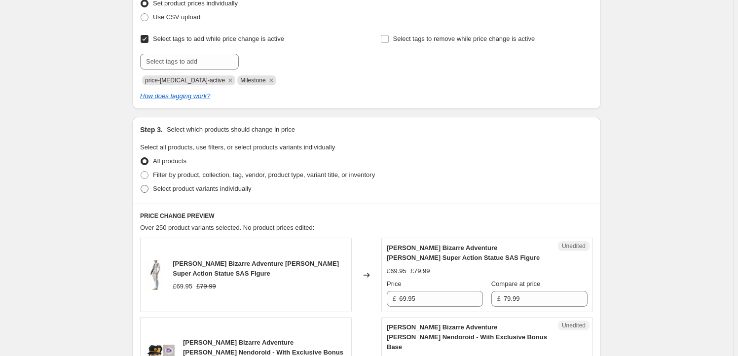
click at [223, 185] on span "Select product variants individually" at bounding box center [202, 188] width 98 height 7
click at [141, 185] on input "Select product variants individually" at bounding box center [141, 185] width 0 height 0
radio input "true"
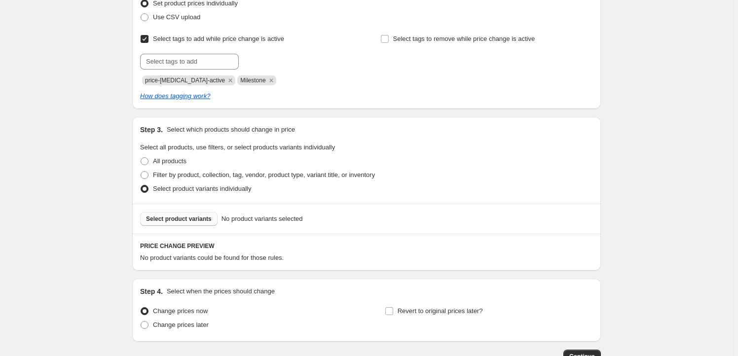
click at [178, 221] on span "Select product variants" at bounding box center [179, 219] width 66 height 8
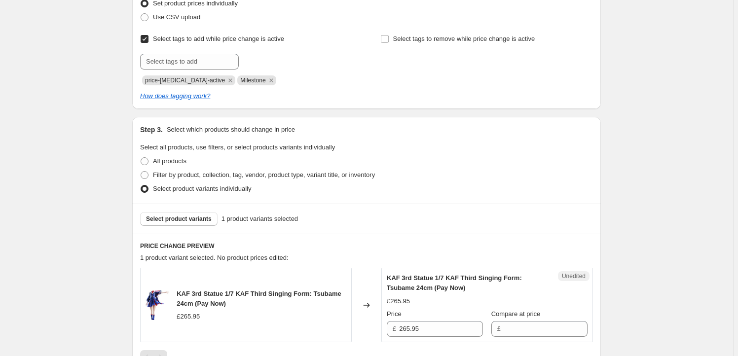
scroll to position [317, 0]
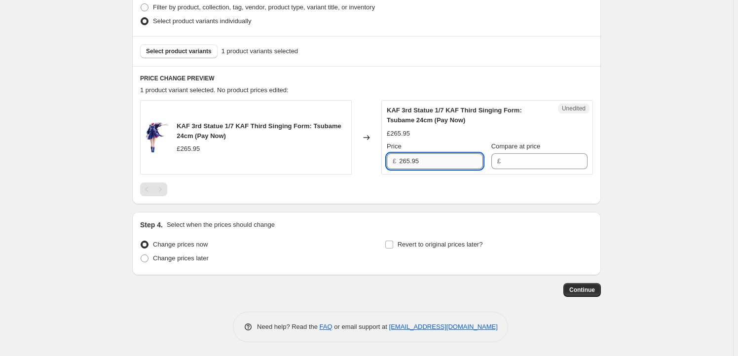
click at [436, 162] on input "265.95" at bounding box center [441, 161] width 84 height 16
type input "265.95"
click at [512, 165] on input "Compare at price" at bounding box center [545, 161] width 84 height 16
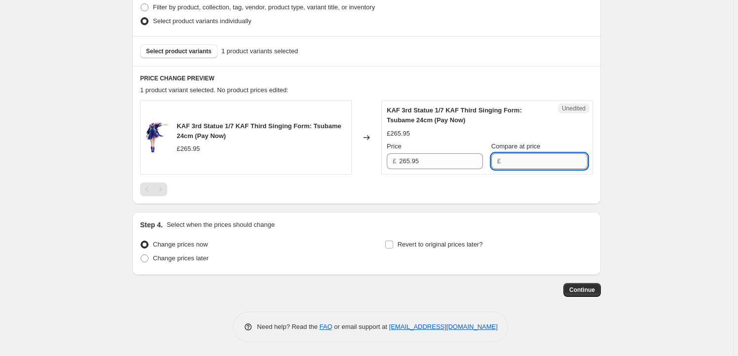
paste input "265.95"
type input "265.95"
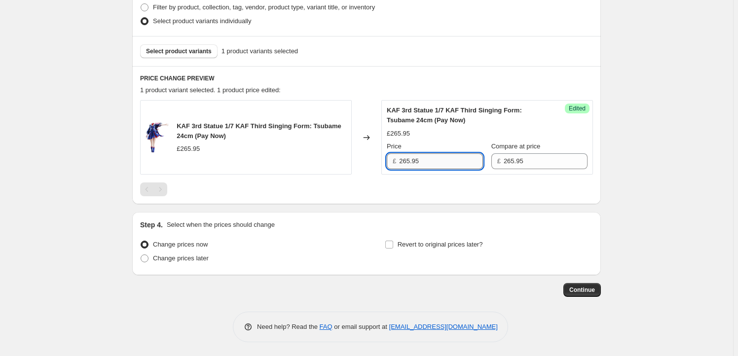
drag, startPoint x: 410, startPoint y: 159, endPoint x: 405, endPoint y: 158, distance: 5.0
click at [405, 158] on input "265.95" at bounding box center [441, 161] width 84 height 16
type input "249.95"
click at [406, 243] on span "Revert to original prices later?" at bounding box center [439, 244] width 85 height 7
click at [393, 243] on input "Revert to original prices later?" at bounding box center [389, 245] width 8 height 8
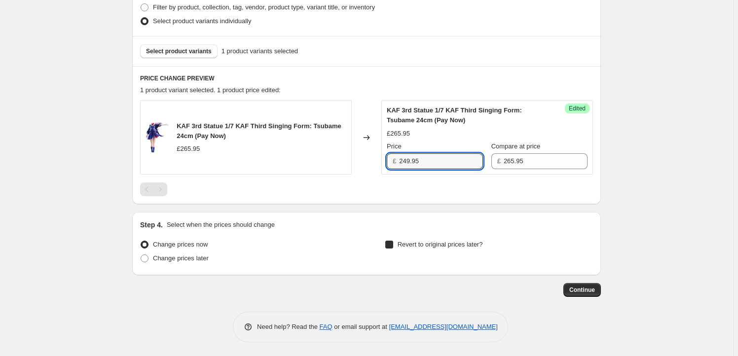
checkbox input "true"
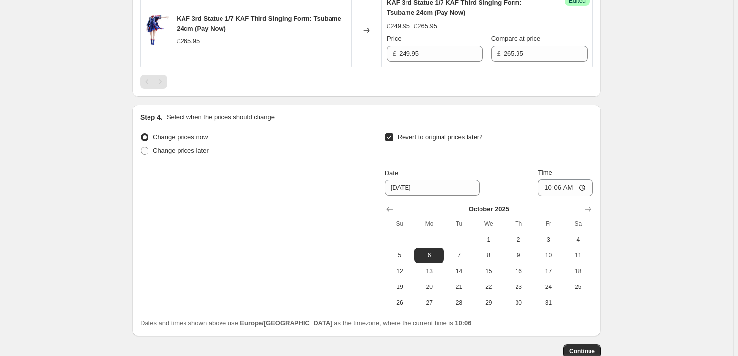
scroll to position [466, 0]
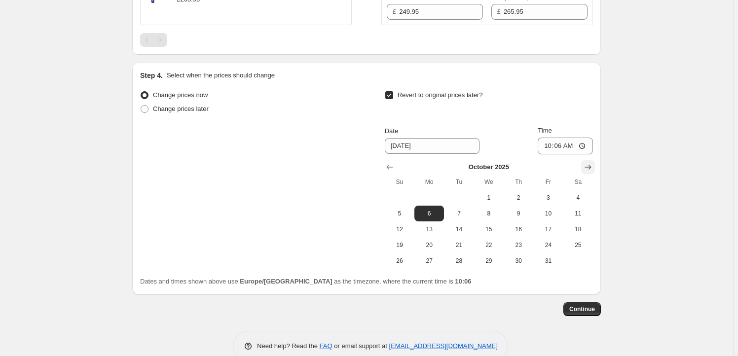
click at [595, 167] on button "Show next month, November 2025" at bounding box center [588, 167] width 14 height 14
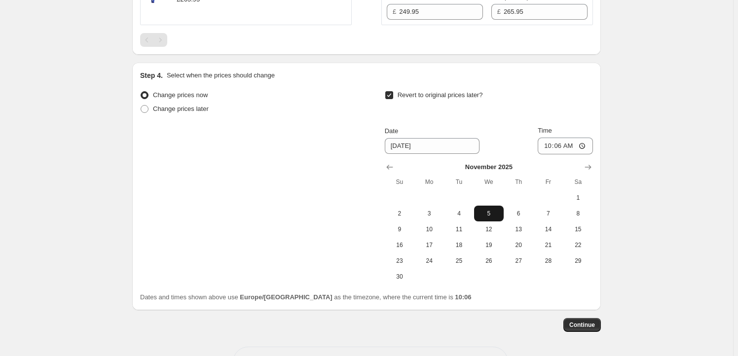
click at [478, 213] on button "5" at bounding box center [489, 214] width 30 height 16
type input "11/5/2025"
click at [563, 147] on input "10:06" at bounding box center [564, 146] width 55 height 17
type input "23:59"
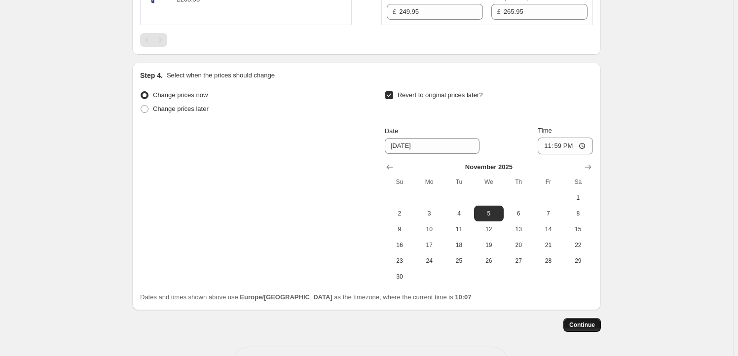
click at [584, 321] on span "Continue" at bounding box center [582, 325] width 26 height 8
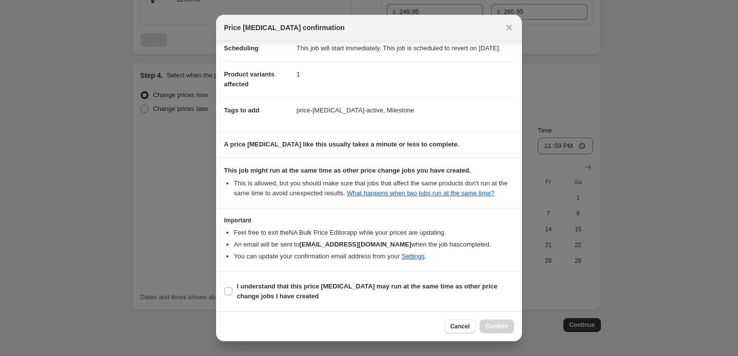
scroll to position [32, 0]
click at [285, 288] on b "I understand that this price change job may run at the same time as other price…" at bounding box center [367, 291] width 260 height 17
click at [232, 288] on input "I understand that this price change job may run at the same time as other price…" at bounding box center [228, 291] width 8 height 8
checkbox input "true"
click at [493, 322] on button "Confirm" at bounding box center [496, 327] width 35 height 14
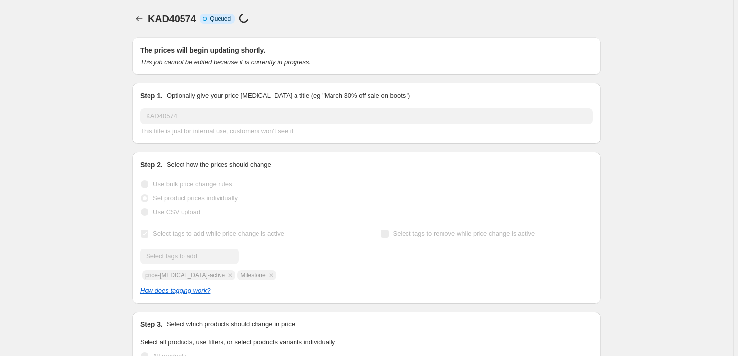
scroll to position [466, 0]
